Goal: Task Accomplishment & Management: Complete application form

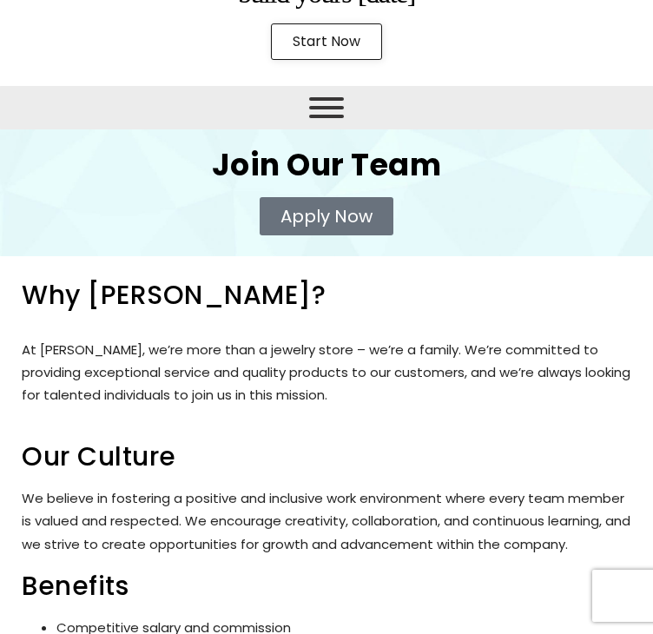
click at [280, 225] on span "Apply Now" at bounding box center [326, 215] width 92 height 17
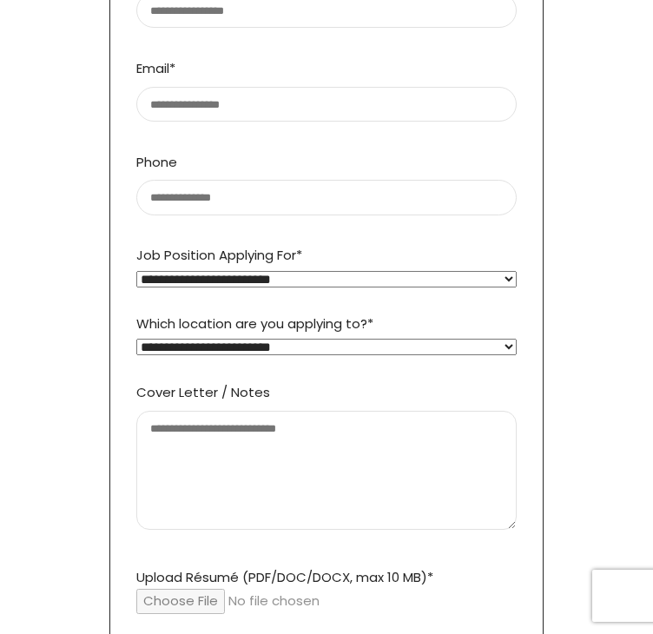
scroll to position [424, 0]
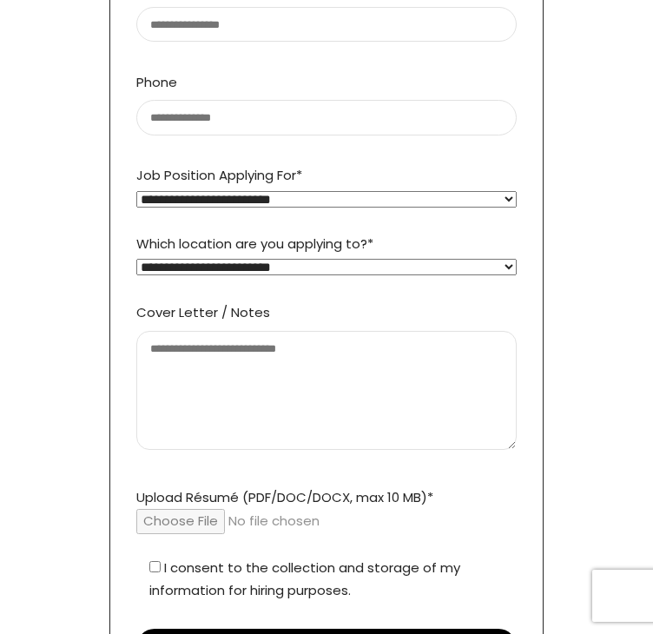
click at [229, 266] on select "**********" at bounding box center [326, 267] width 380 height 16
click at [128, 348] on div "**********" at bounding box center [327, 276] width 398 height 831
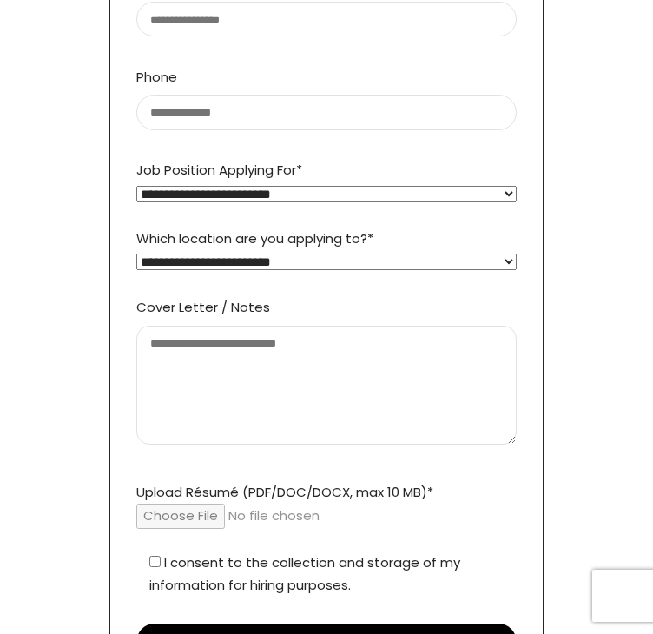
scroll to position [0, 0]
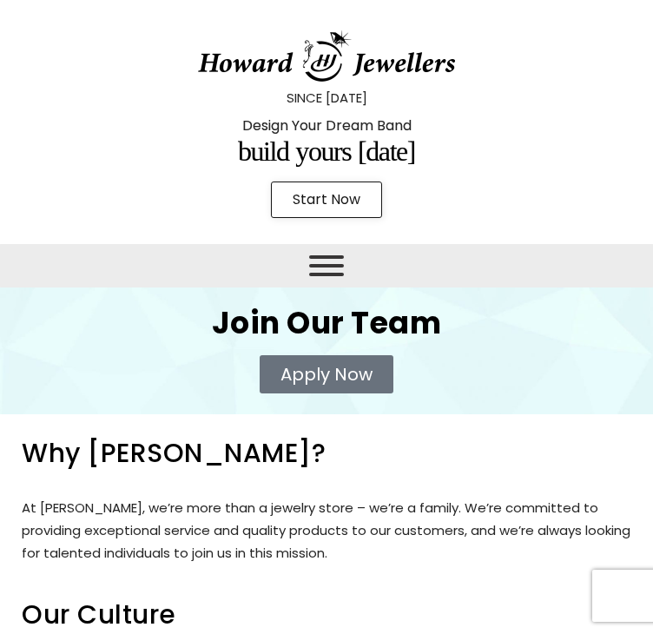
click at [309, 276] on span "Toggle Menu" at bounding box center [326, 265] width 35 height 21
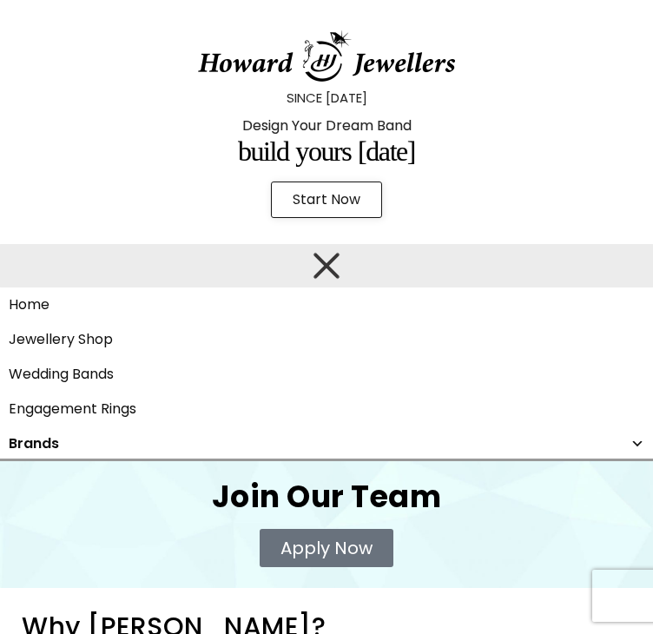
click at [112, 461] on link "Brands" at bounding box center [326, 443] width 653 height 35
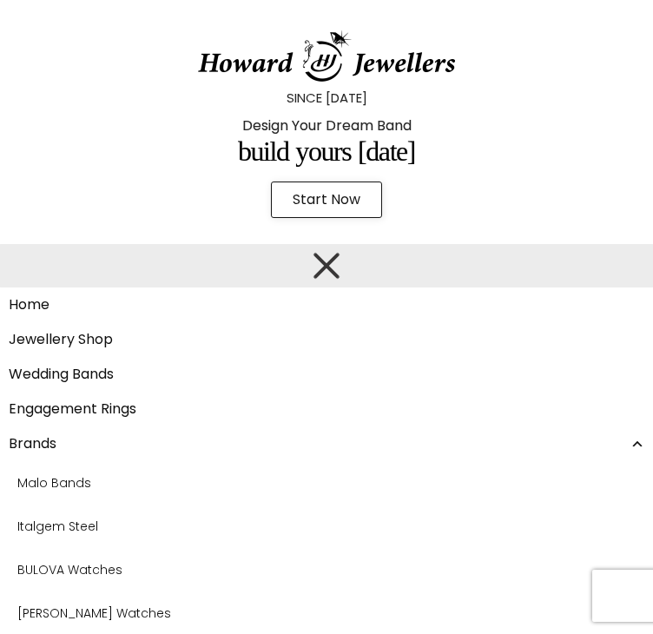
scroll to position [174, 0]
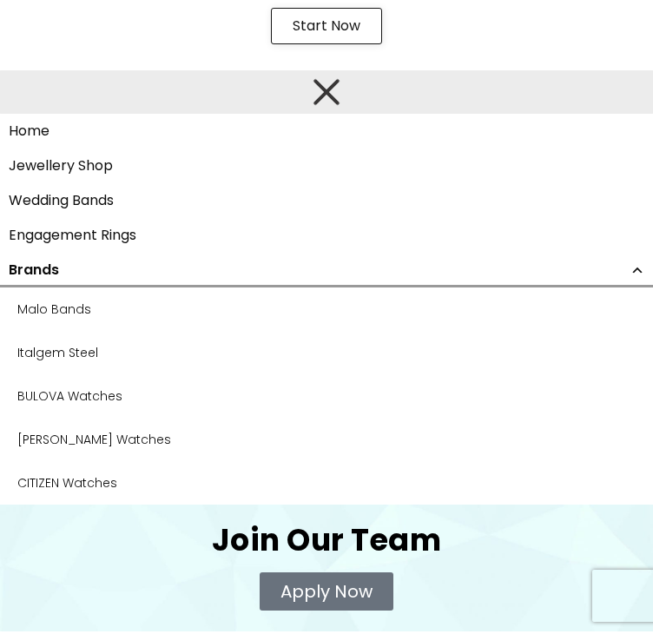
click at [630, 287] on span at bounding box center [637, 270] width 14 height 35
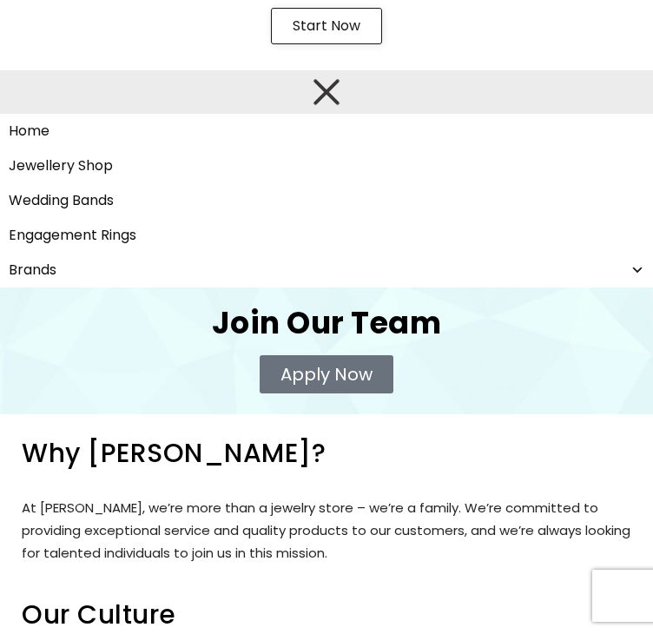
click at [54, 393] on div "Apply Now" at bounding box center [326, 374] width 618 height 38
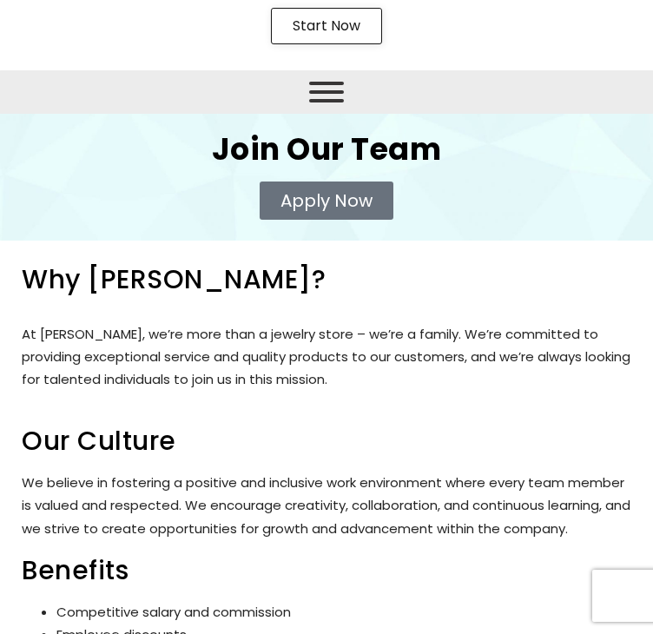
click at [309, 102] on span "Toggle Menu" at bounding box center [326, 92] width 35 height 21
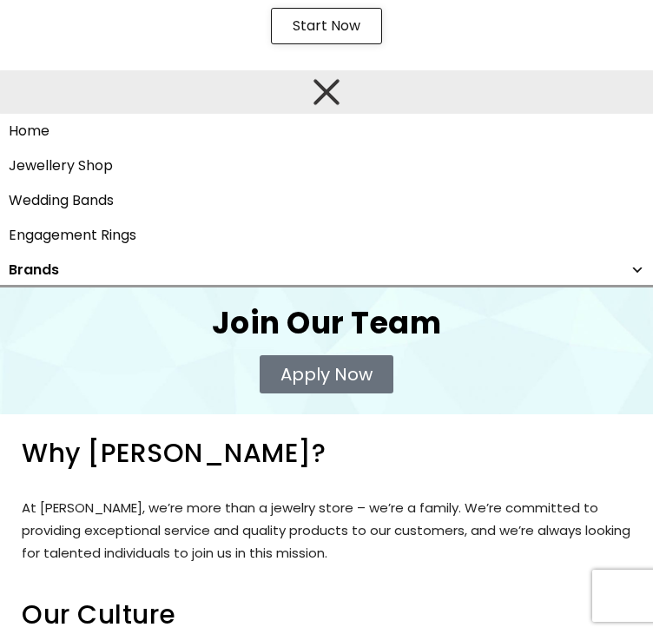
click at [122, 287] on link "Brands" at bounding box center [326, 270] width 653 height 35
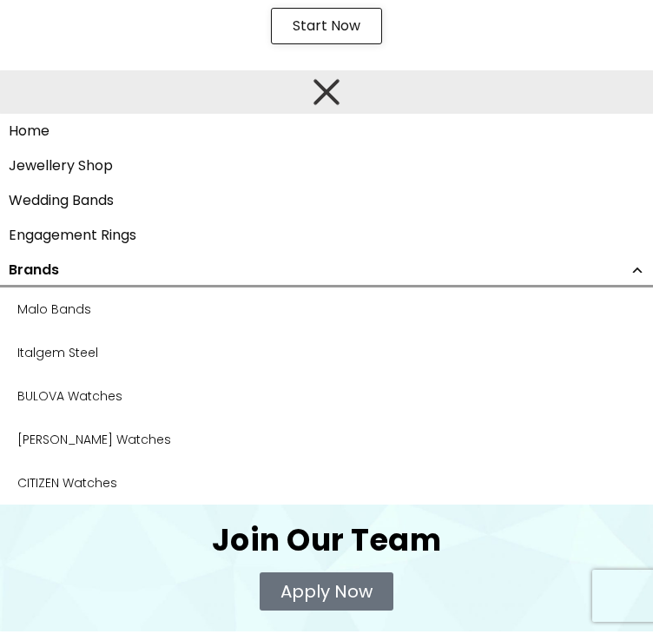
click at [630, 287] on span at bounding box center [637, 270] width 14 height 35
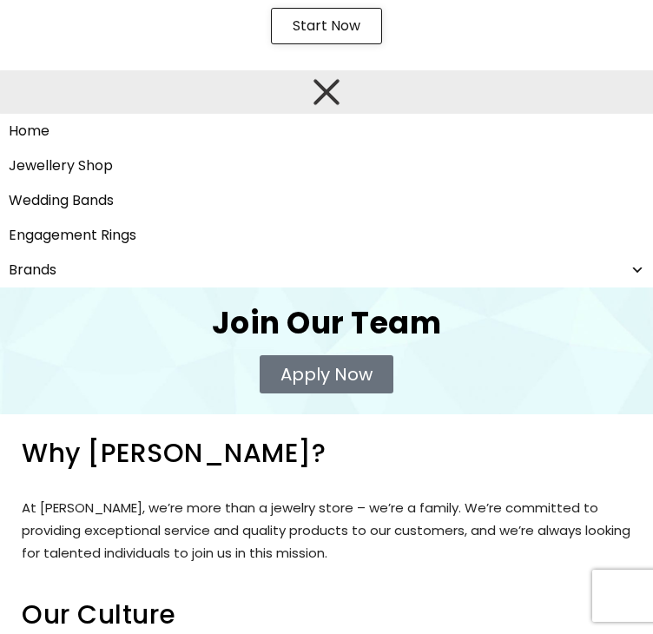
click at [53, 393] on div "Apply Now" at bounding box center [326, 374] width 618 height 38
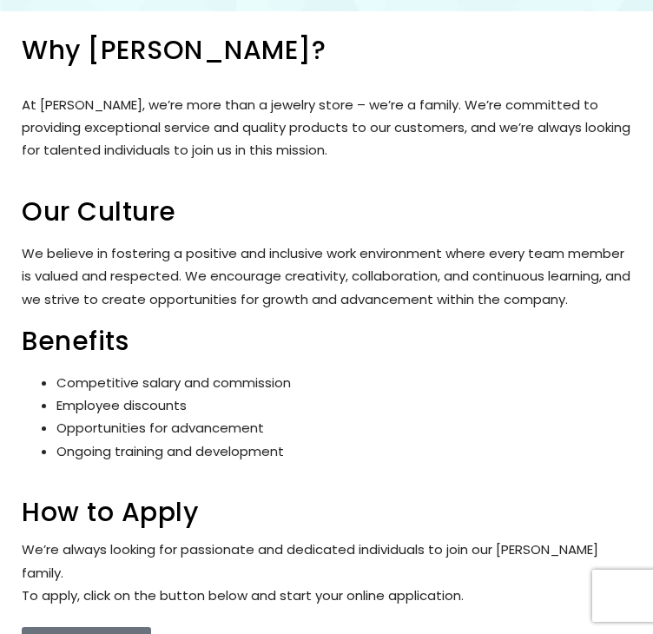
scroll to position [0, 0]
